Goal: Task Accomplishment & Management: Manage account settings

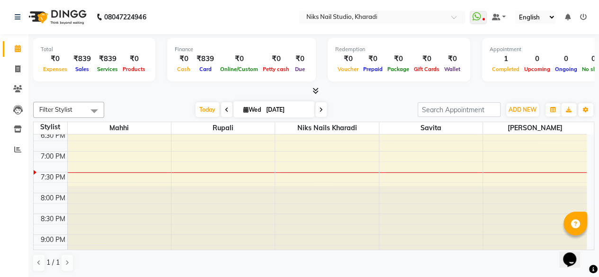
click at [584, 15] on icon at bounding box center [583, 17] width 7 height 7
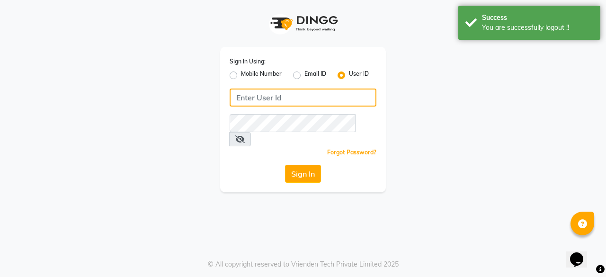
type input "9175245454"
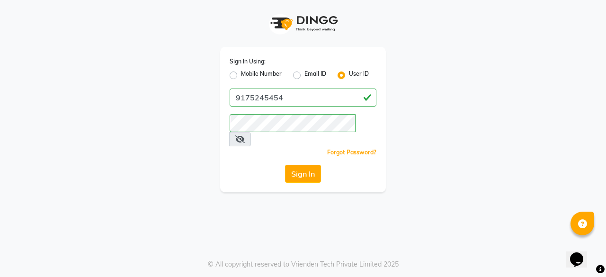
click at [241, 76] on label "Mobile Number" at bounding box center [261, 75] width 41 height 11
click at [241, 76] on input "Mobile Number" at bounding box center [244, 73] width 6 height 6
radio input "true"
radio input "false"
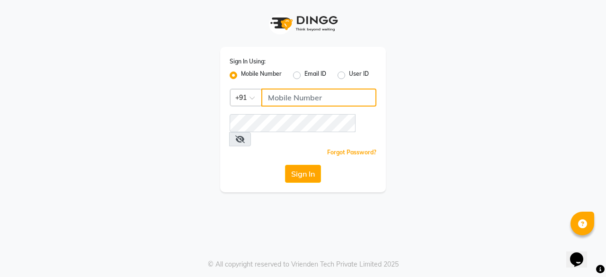
click at [286, 99] on input "Username" at bounding box center [318, 98] width 115 height 18
type input "9960950022"
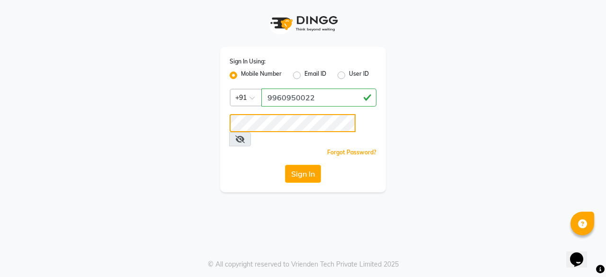
click at [285, 165] on button "Sign In" at bounding box center [303, 174] width 36 height 18
